Goal: Transaction & Acquisition: Purchase product/service

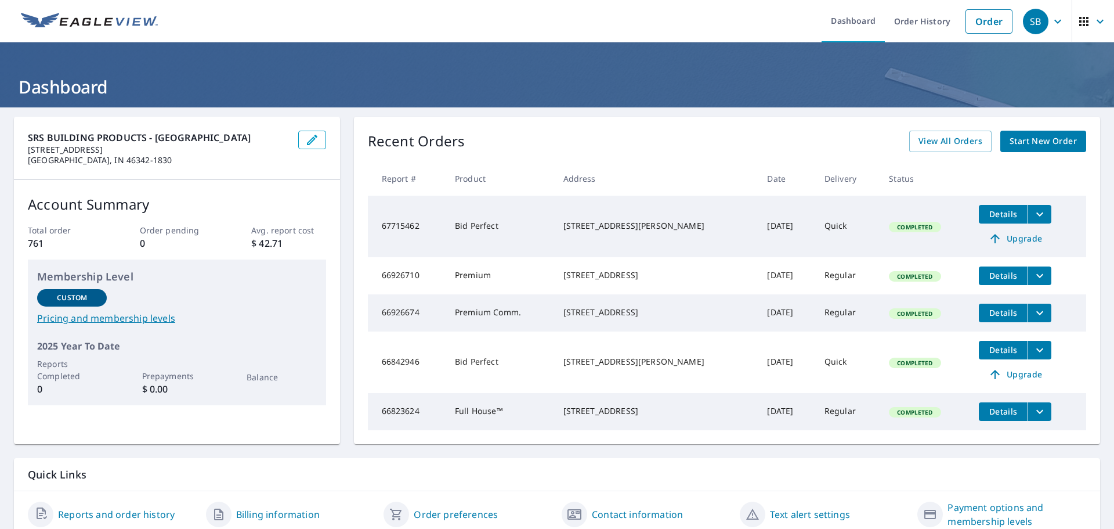
click at [922, 137] on span "Start New Order" at bounding box center [1043, 141] width 67 height 15
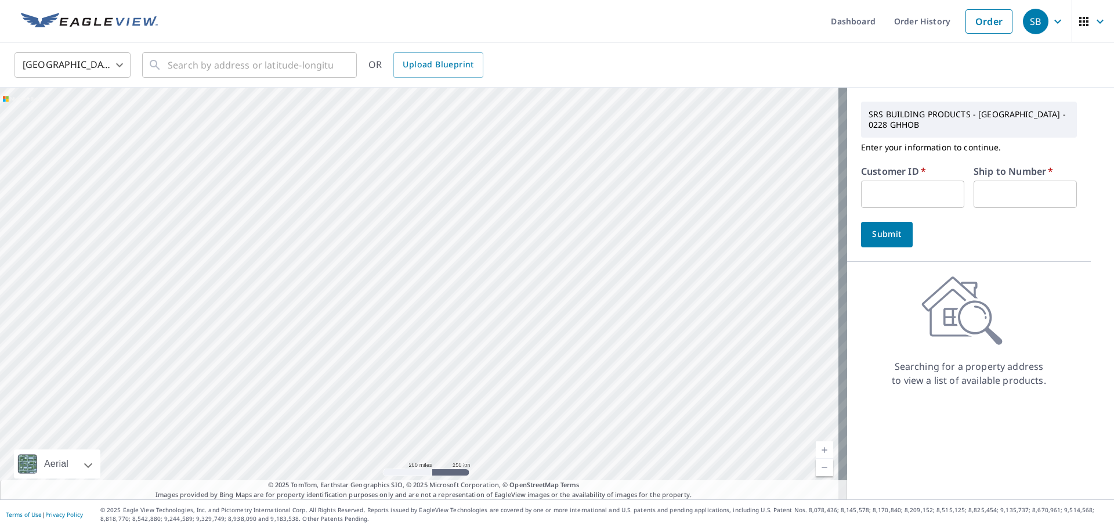
click at [889, 185] on input "text" at bounding box center [912, 194] width 103 height 27
click at [890, 181] on input "text" at bounding box center [912, 194] width 103 height 27
type input "axc228"
click at [922, 181] on input "text" at bounding box center [1025, 194] width 103 height 27
type input "1"
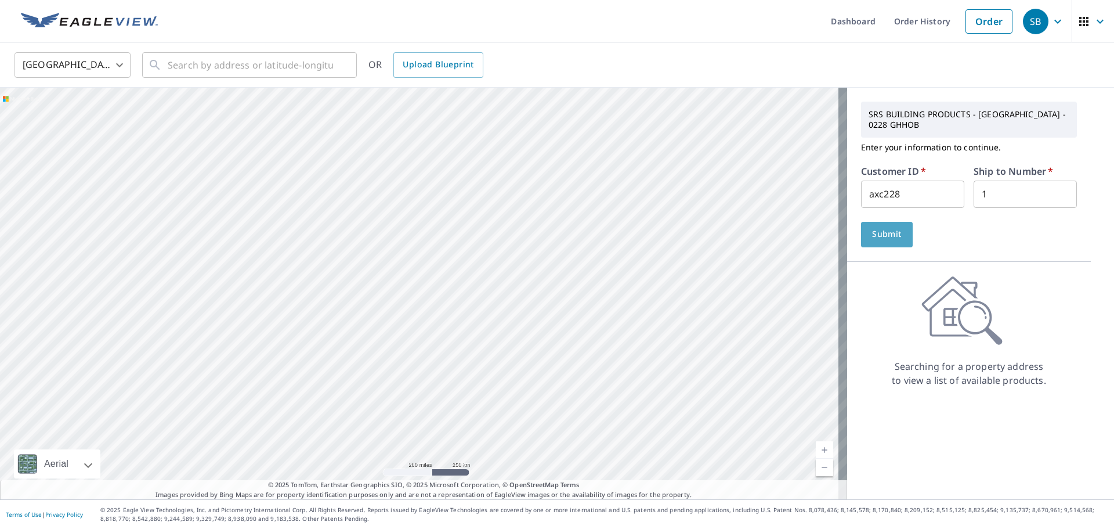
click at [871, 227] on span "Submit" at bounding box center [887, 234] width 33 height 15
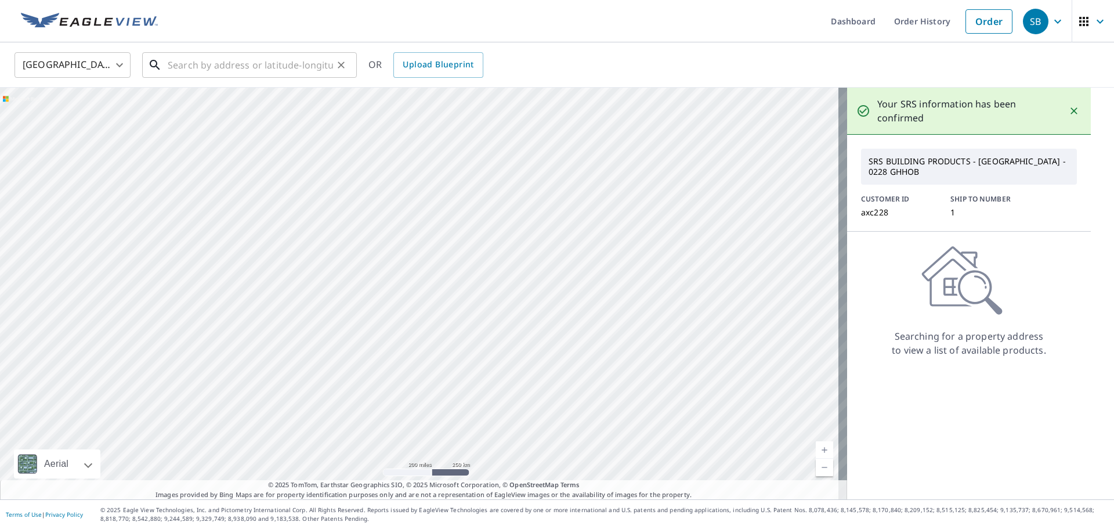
click at [174, 67] on input "text" at bounding box center [250, 65] width 165 height 33
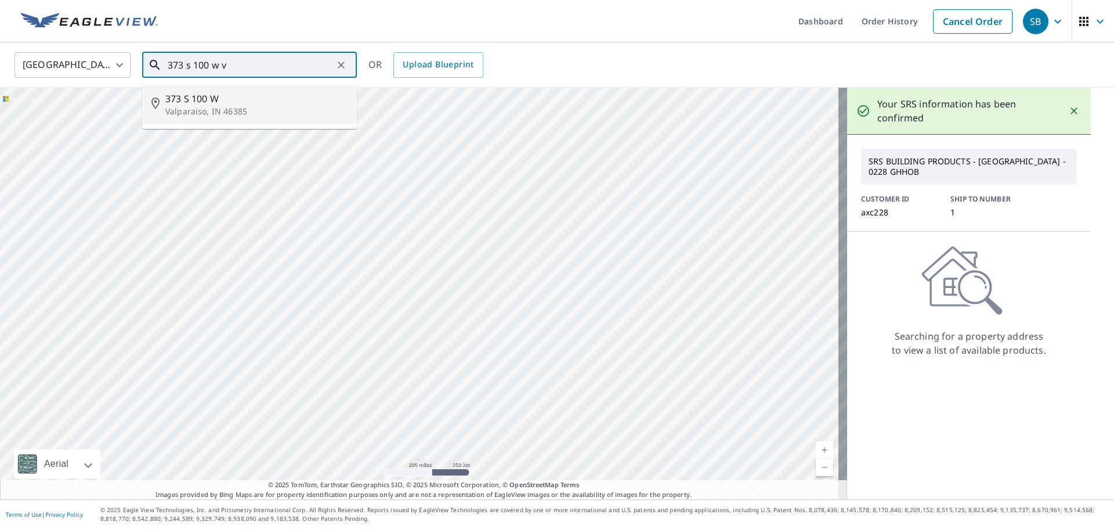
click at [217, 116] on p "Valparaiso, IN 46385" at bounding box center [256, 112] width 182 height 12
type input "[STREET_ADDRESS]"
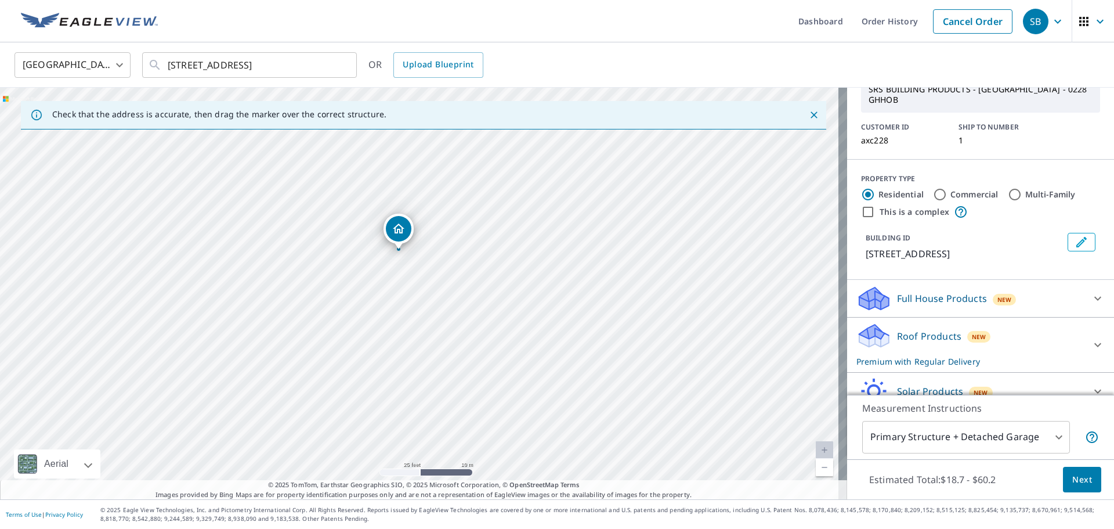
scroll to position [101, 0]
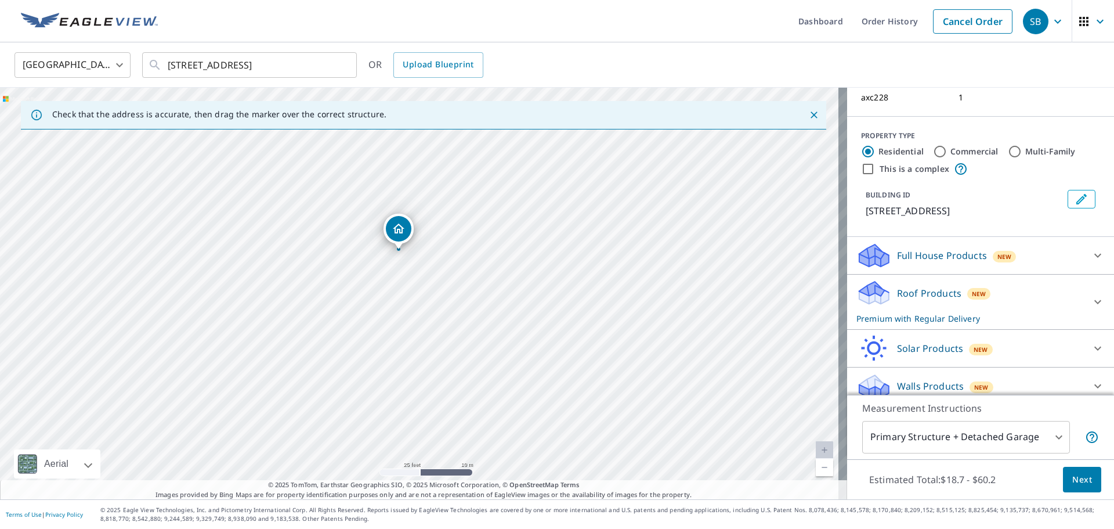
click at [922, 295] on icon at bounding box center [1098, 302] width 14 height 14
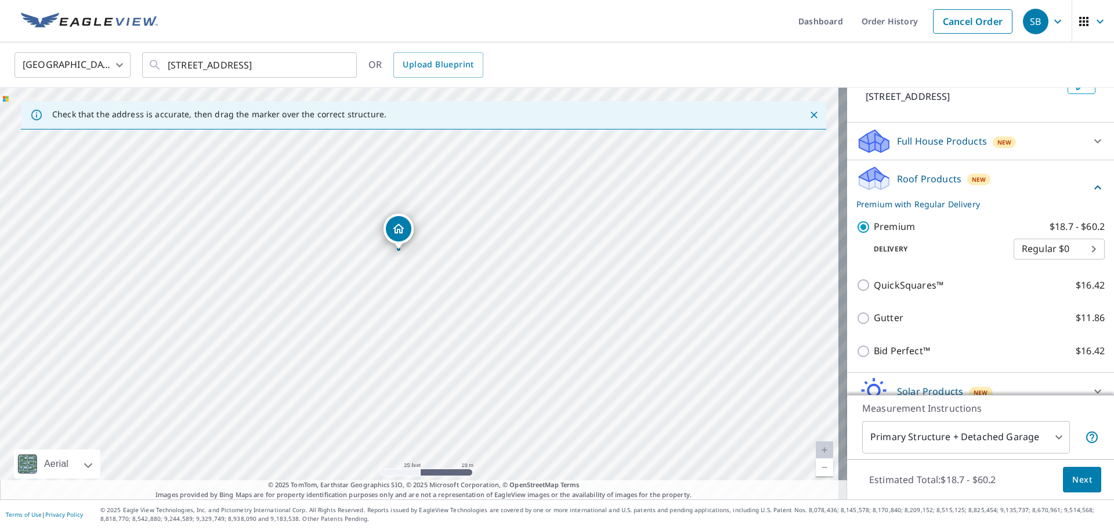
scroll to position [217, 0]
click at [922, 237] on body "SB SB Dashboard Order History Cancel Order SB [GEOGRAPHIC_DATA] [GEOGRAPHIC_DAT…" at bounding box center [557, 264] width 1114 height 529
click at [922, 234] on li "Regular $0" at bounding box center [1042, 236] width 91 height 21
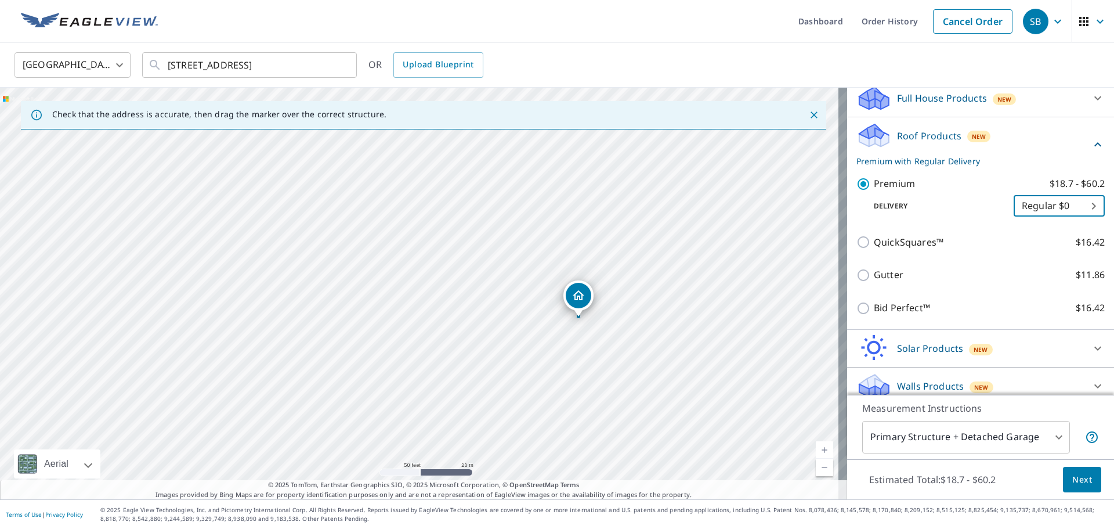
click at [922, 402] on p "Measurement Instructions" at bounding box center [981, 408] width 237 height 14
click at [922, 478] on span "Next" at bounding box center [1083, 479] width 20 height 15
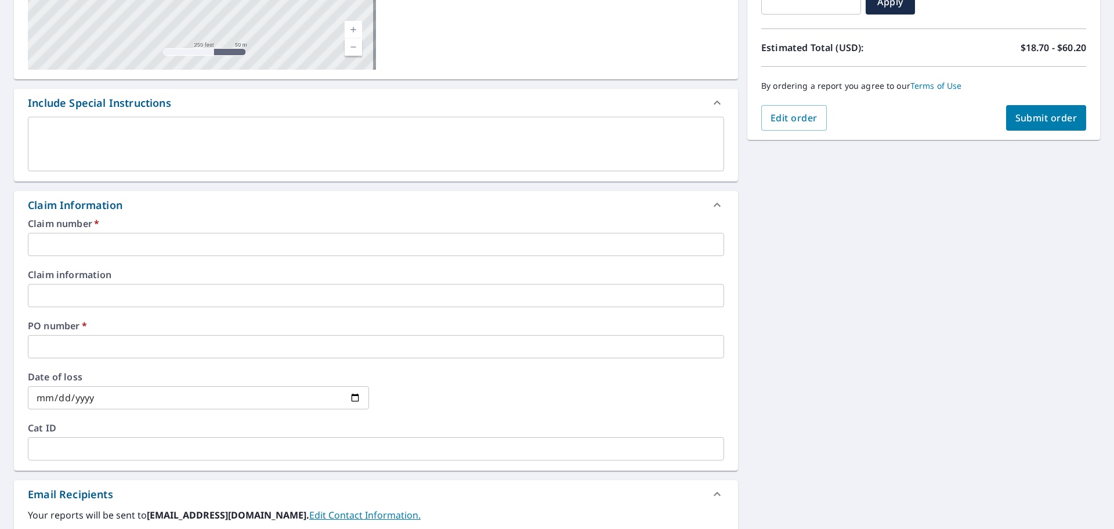
scroll to position [232, 0]
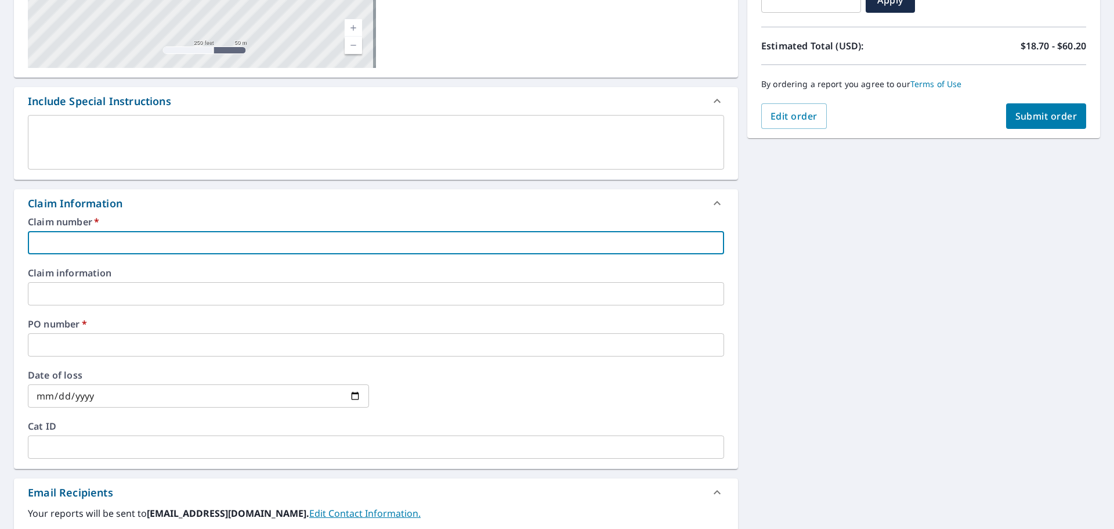
click at [118, 239] on input "text" at bounding box center [376, 242] width 697 height 23
type input "N/A"
checkbox input "true"
click at [126, 345] on input "text" at bounding box center [376, 344] width 697 height 23
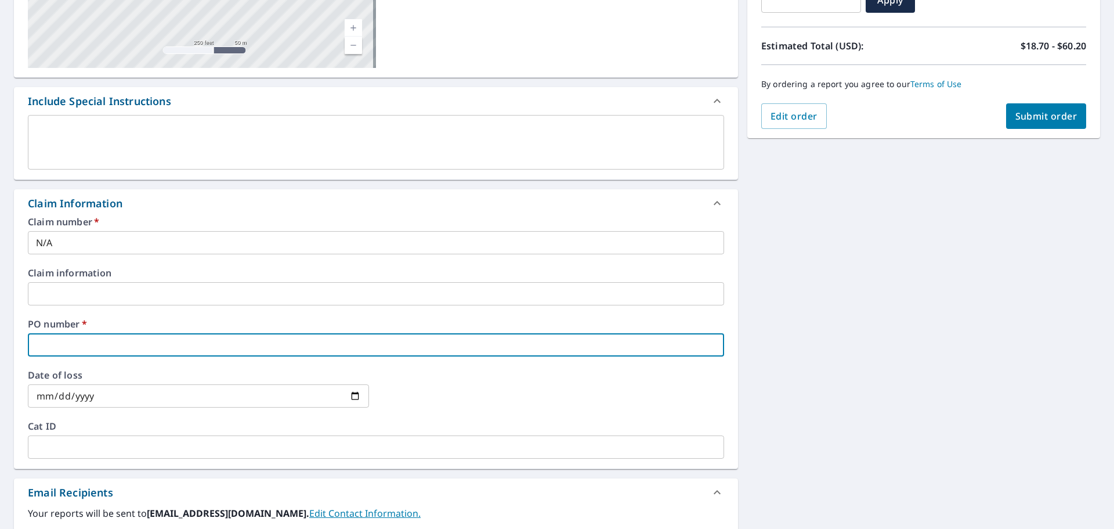
type input "3"
checkbox input "true"
type input "37"
checkbox input "true"
type input "373"
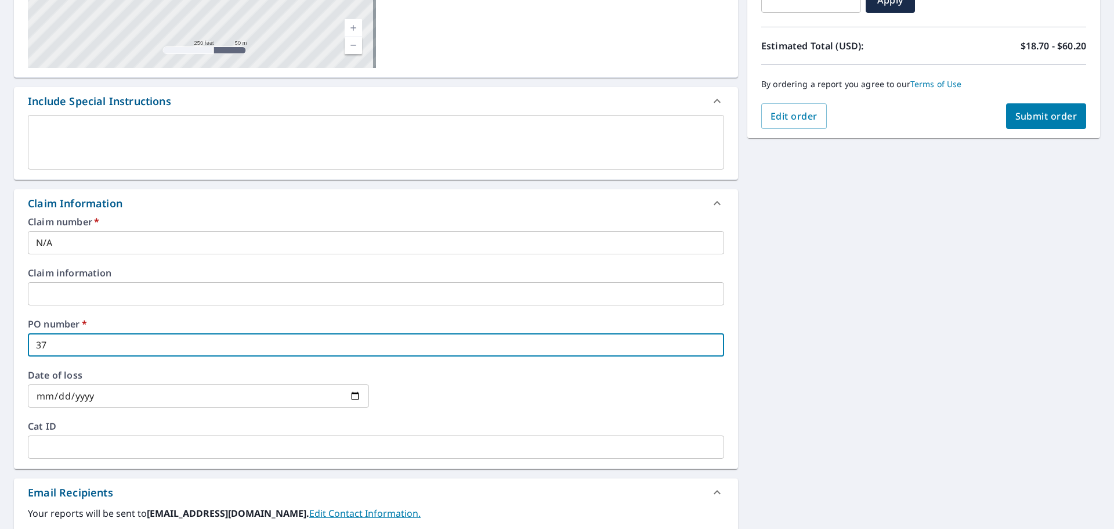
checkbox input "true"
type input "373"
checkbox input "true"
type input "373 d"
checkbox input "true"
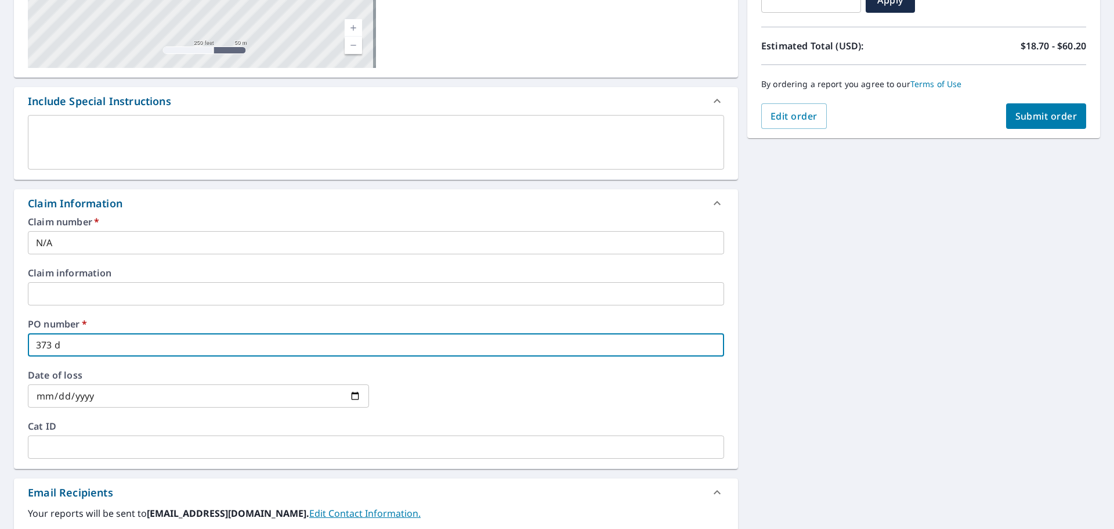
type input "373 d"
checkbox input "true"
type input "373 d"
checkbox input "true"
type input "373"
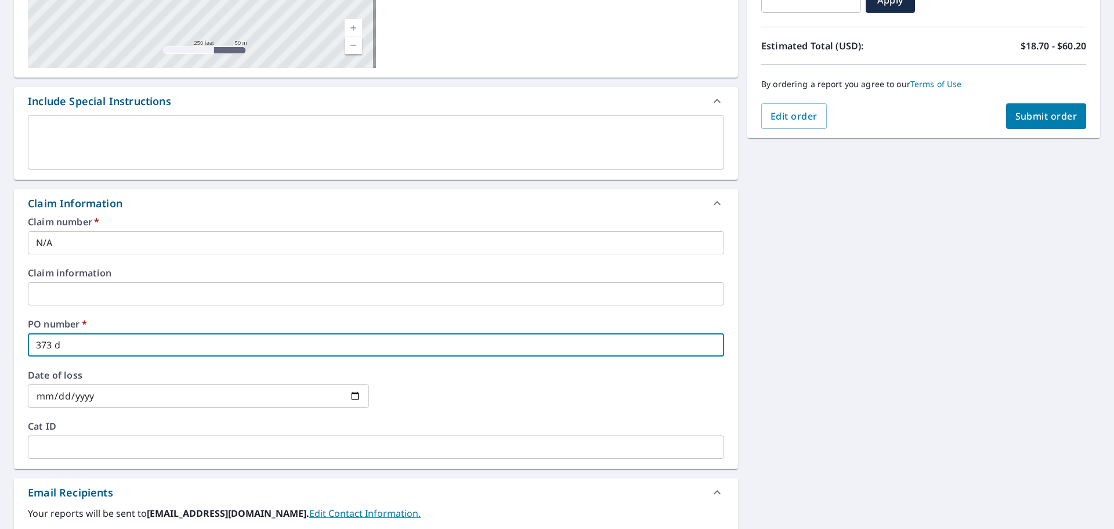
checkbox input "true"
type input "373 s"
checkbox input "true"
type input "373"
checkbox input "true"
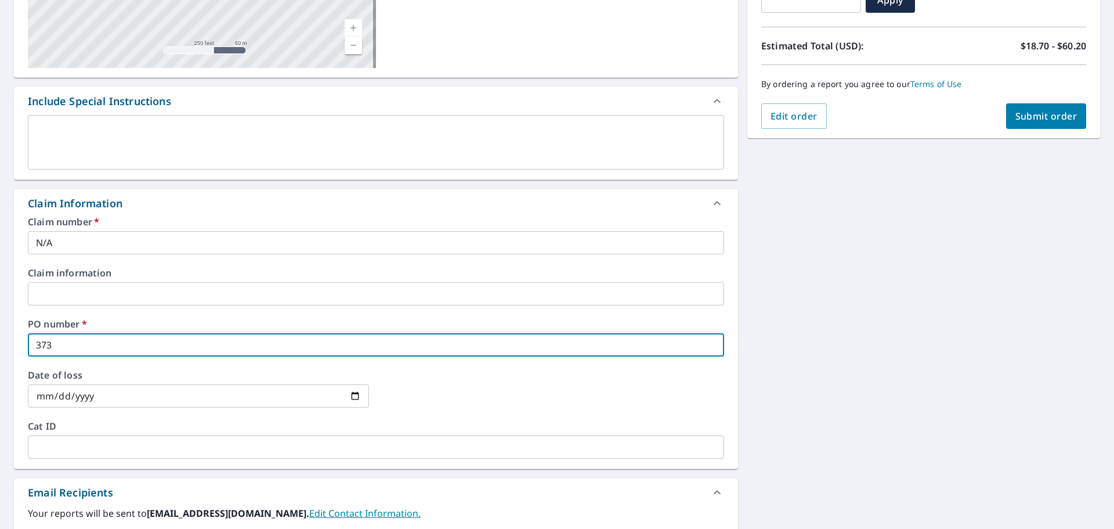
type input "373 S"
checkbox input "true"
type input "373 S"
checkbox input "true"
type input "373 S 1"
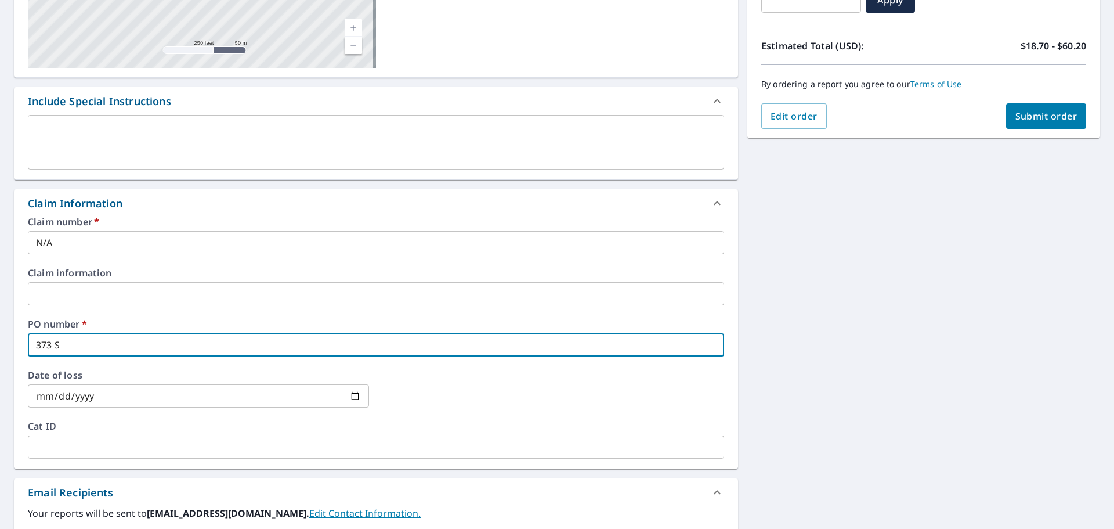
checkbox input "true"
type input "373 S 10"
checkbox input "true"
type input "373 S 100"
checkbox input "true"
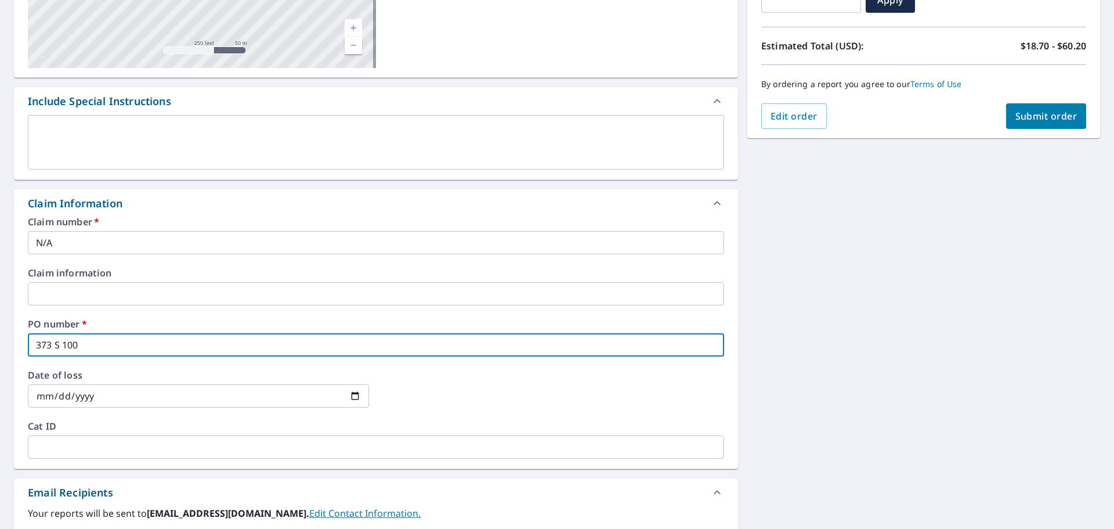
type input "373 S 100"
checkbox input "true"
type input "373 S 100 W"
checkbox input "true"
type input "373 S 100 W"
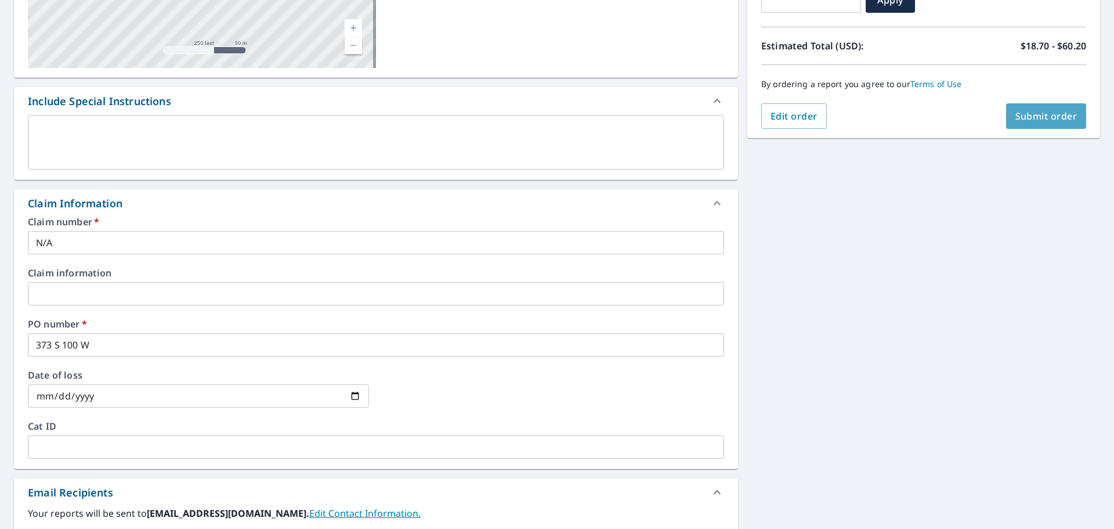
click at [922, 113] on span "Submit order" at bounding box center [1047, 116] width 62 height 13
checkbox input "true"
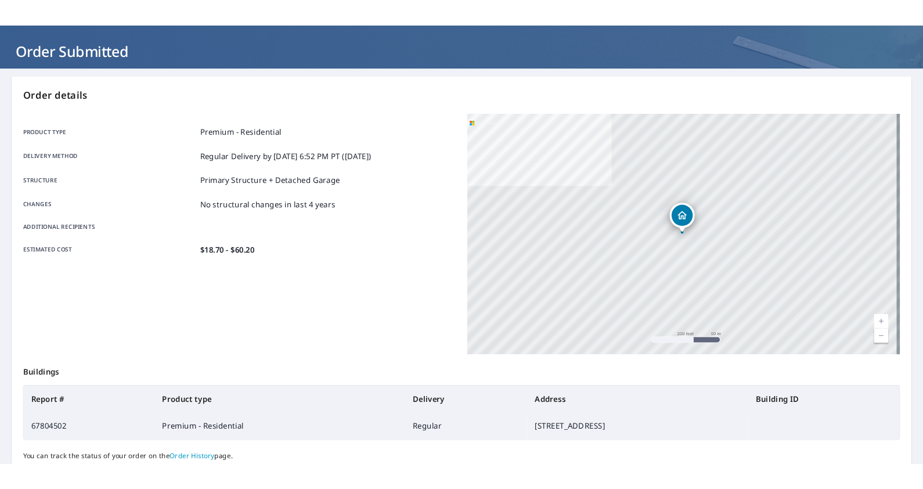
scroll to position [154, 0]
